Goal: Transaction & Acquisition: Book appointment/travel/reservation

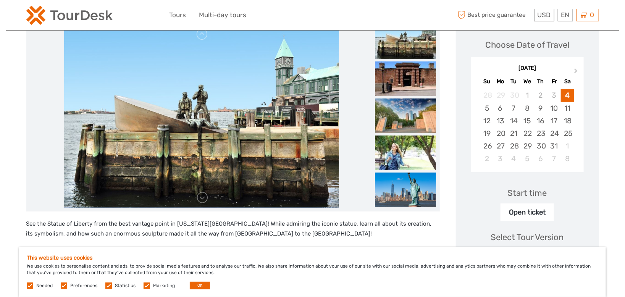
scroll to position [153, 0]
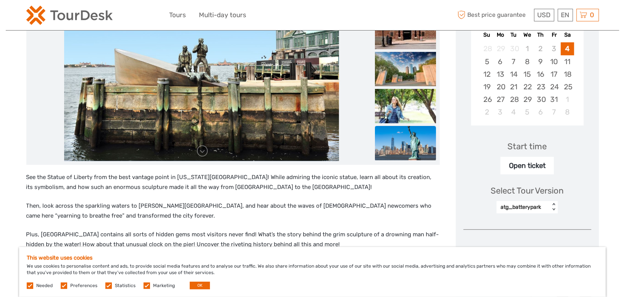
click at [413, 147] on img at bounding box center [405, 143] width 61 height 34
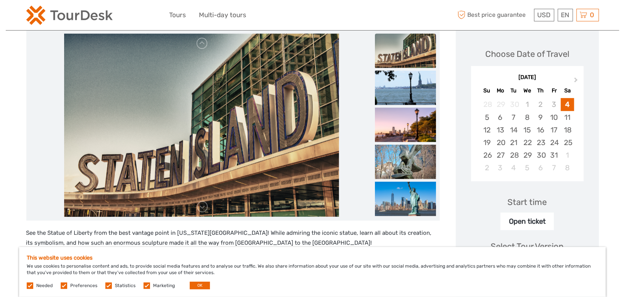
scroll to position [115, 0]
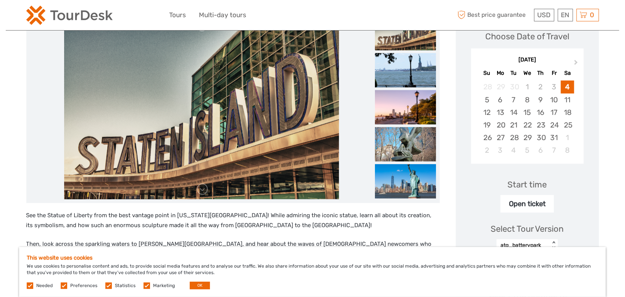
click at [407, 45] on img at bounding box center [405, 33] width 61 height 34
click at [298, 97] on img at bounding box center [201, 107] width 275 height 183
click at [405, 110] on img at bounding box center [405, 107] width 61 height 34
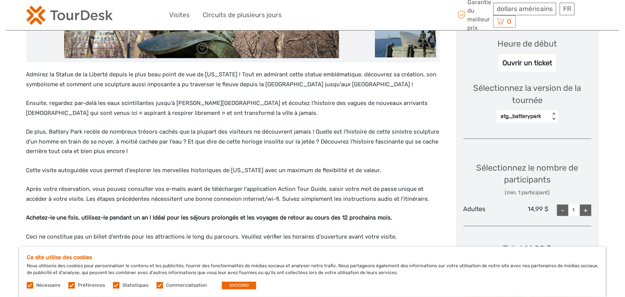
scroll to position [267, 0]
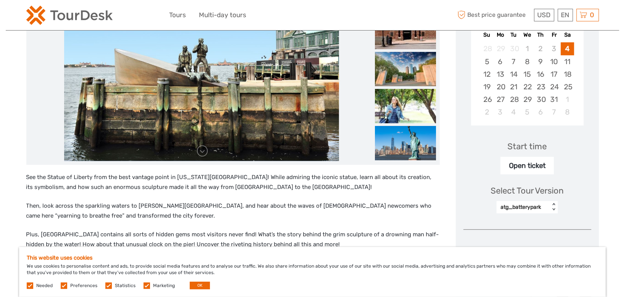
scroll to position [191, 0]
